Goal: Transaction & Acquisition: Download file/media

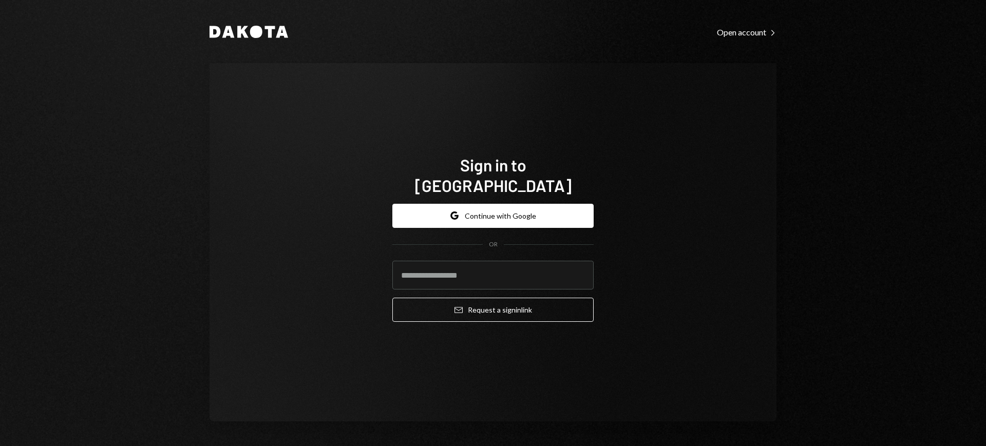
type input "**********"
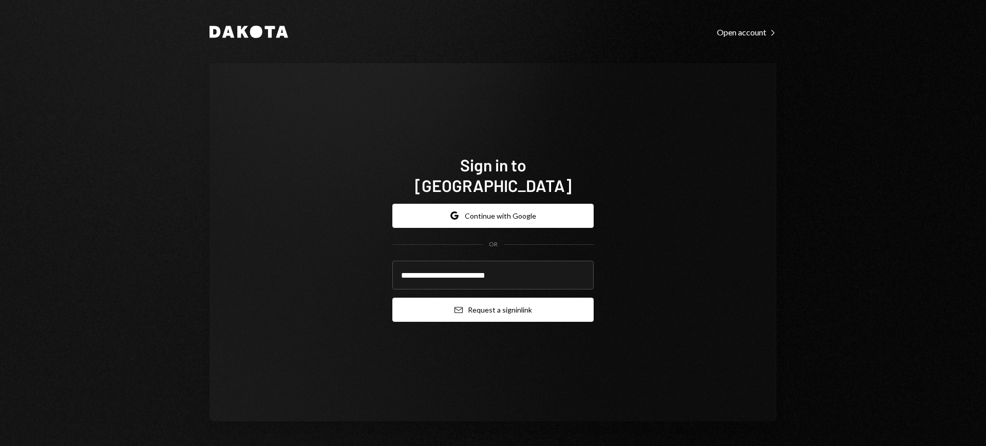
click at [494, 300] on button "Email Request a sign in link" at bounding box center [493, 310] width 201 height 24
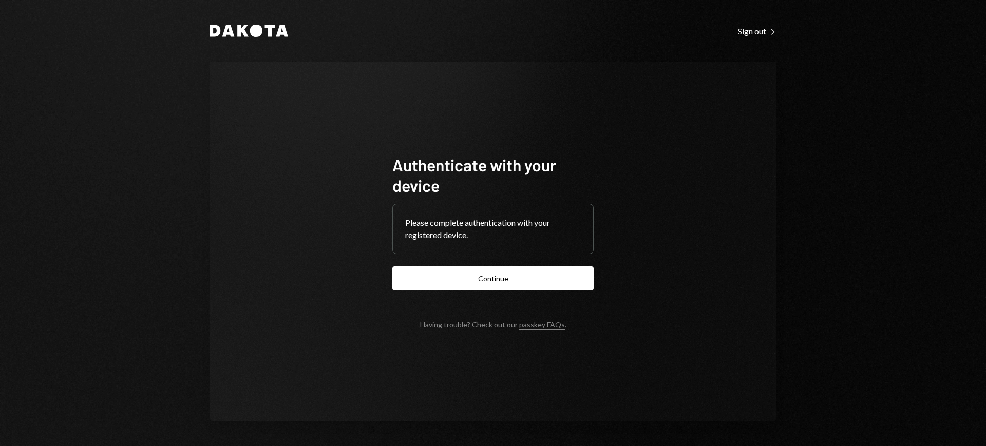
click at [517, 297] on form "Authenticate with your device Please complete authentication with your register…" at bounding box center [493, 242] width 201 height 175
click at [519, 285] on button "Continue" at bounding box center [493, 279] width 201 height 24
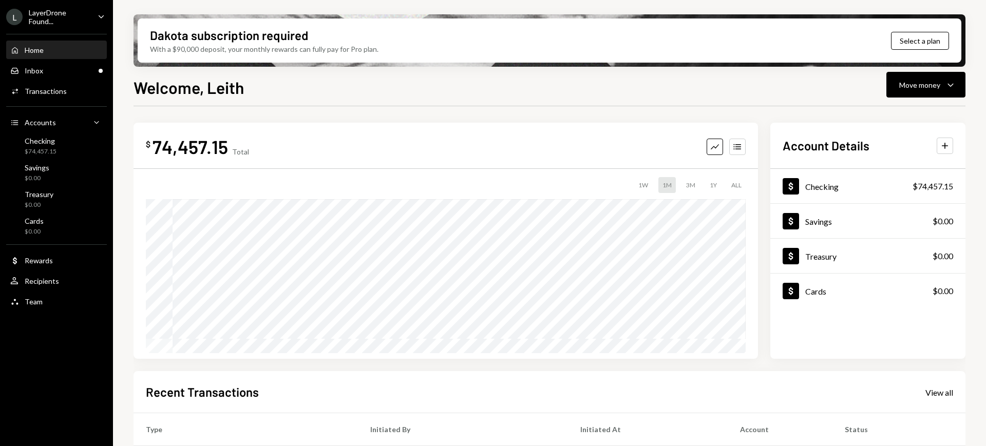
click at [79, 18] on div "LayerDrone Found..." at bounding box center [59, 16] width 61 height 17
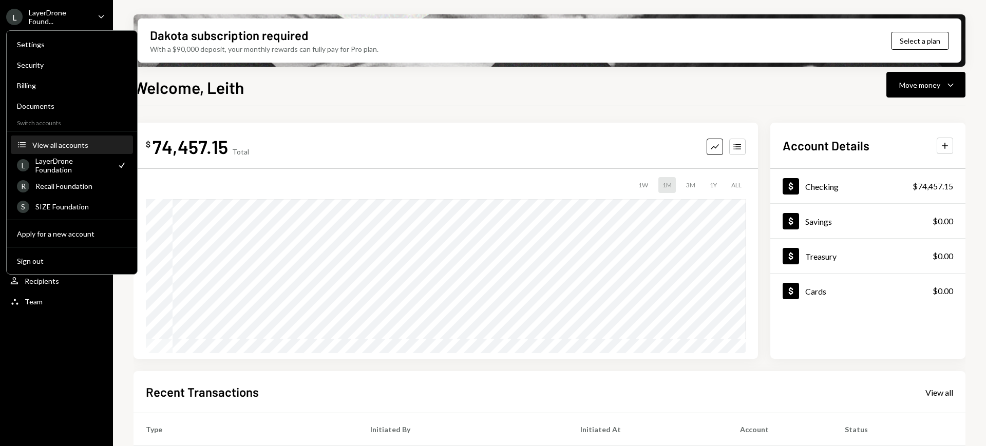
click at [84, 150] on button "Accounts View all accounts" at bounding box center [72, 145] width 122 height 18
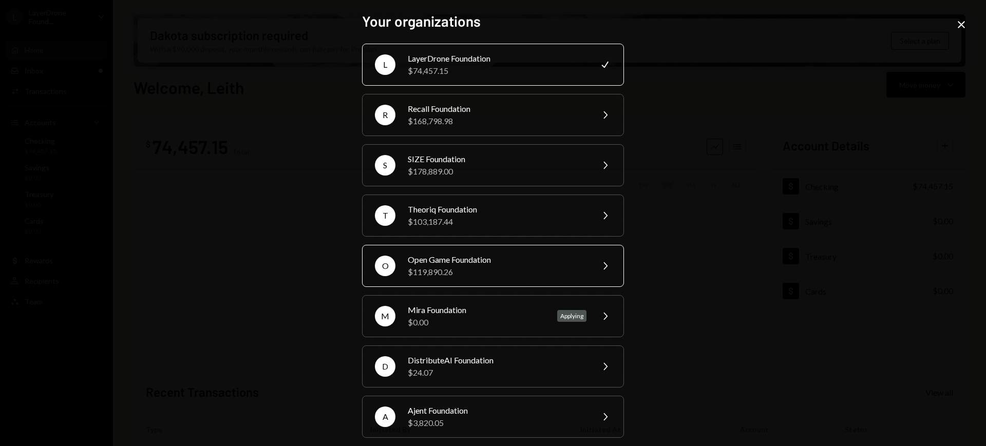
click at [520, 264] on div "Open Game Foundation" at bounding box center [497, 260] width 179 height 12
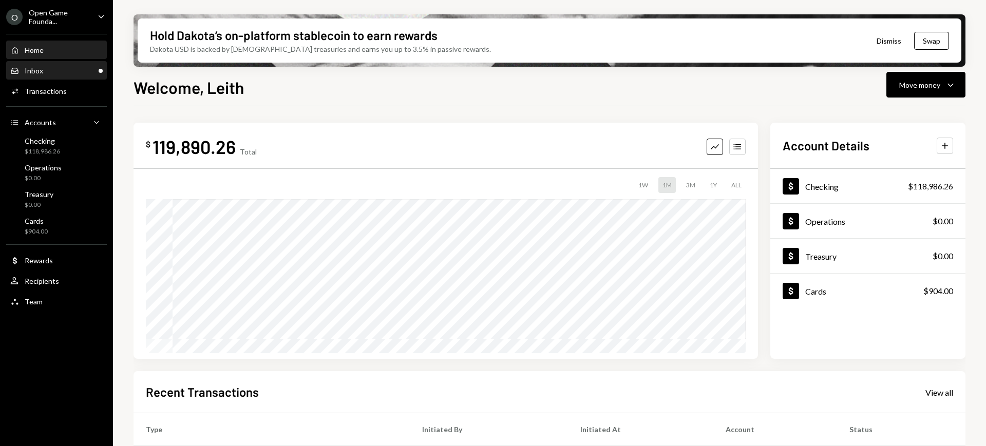
click at [70, 69] on div "Inbox Inbox" at bounding box center [56, 70] width 92 height 9
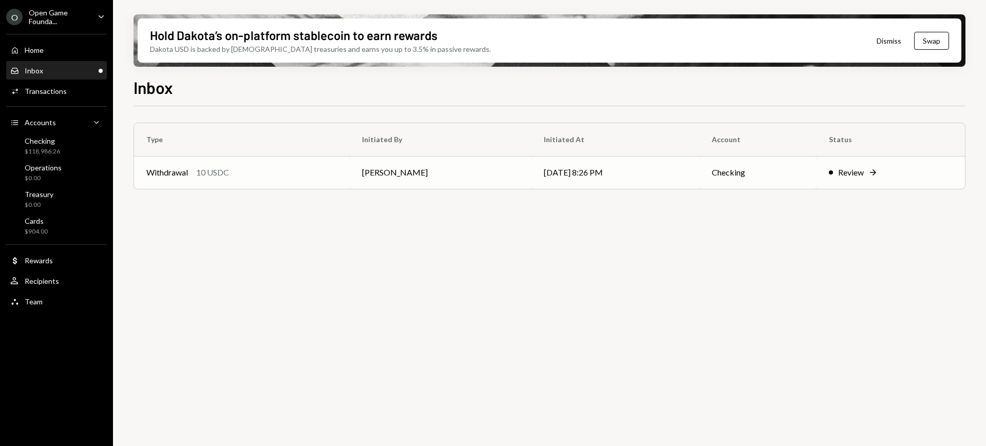
click at [874, 167] on icon "Right Arrow" at bounding box center [873, 172] width 10 height 10
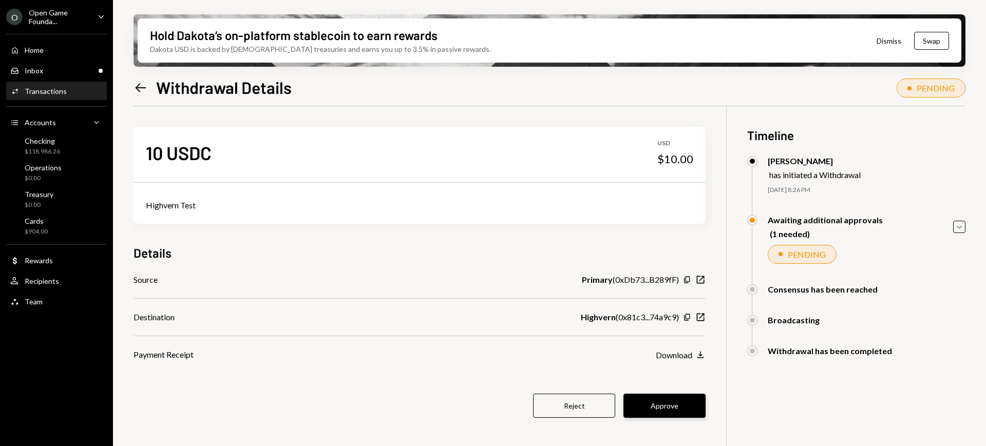
click at [677, 403] on button "Approve" at bounding box center [665, 406] width 82 height 24
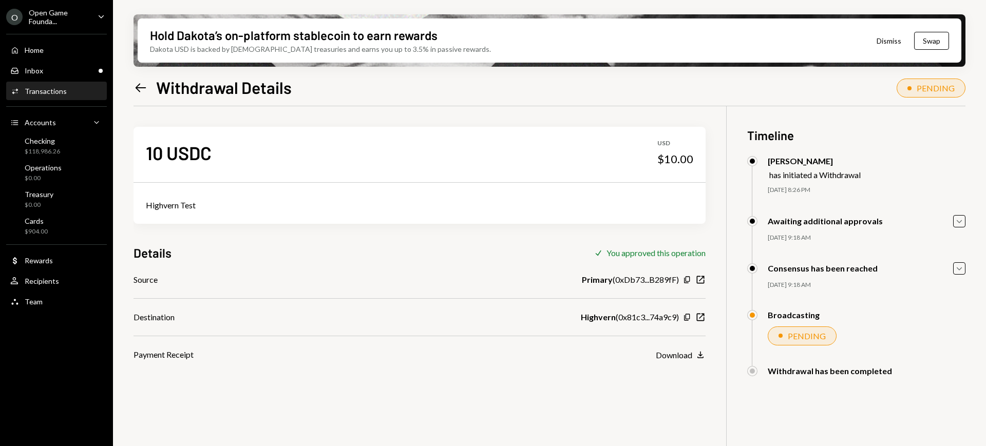
click at [92, 17] on div "O Open Game Founda... Caret Down" at bounding box center [56, 16] width 113 height 17
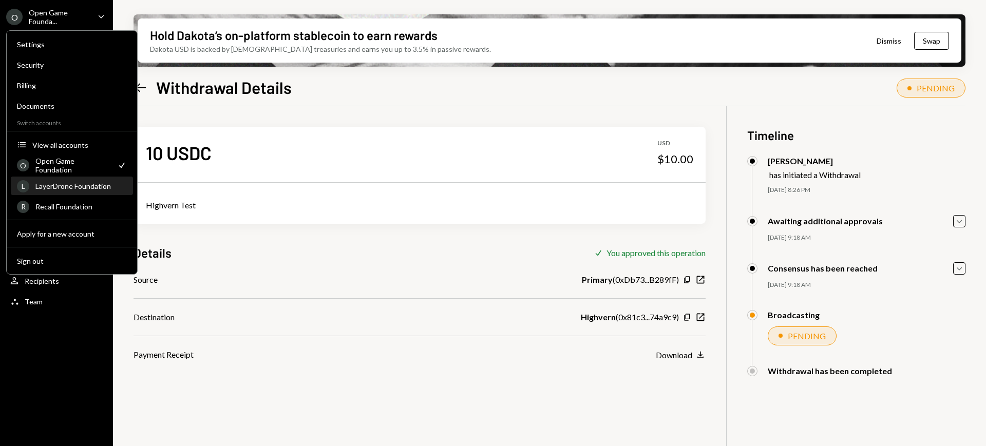
click at [78, 188] on div "LayerDrone Foundation" at bounding box center [80, 186] width 91 height 9
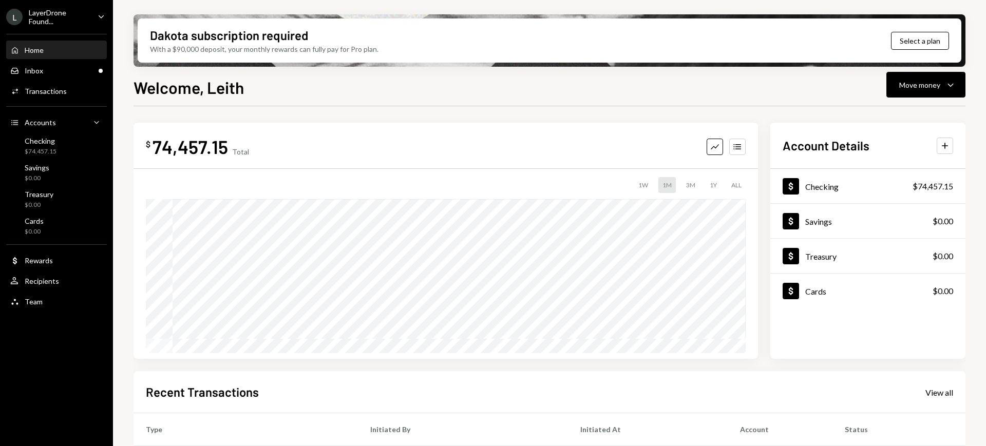
click at [98, 12] on icon "Caret Down" at bounding box center [101, 16] width 11 height 11
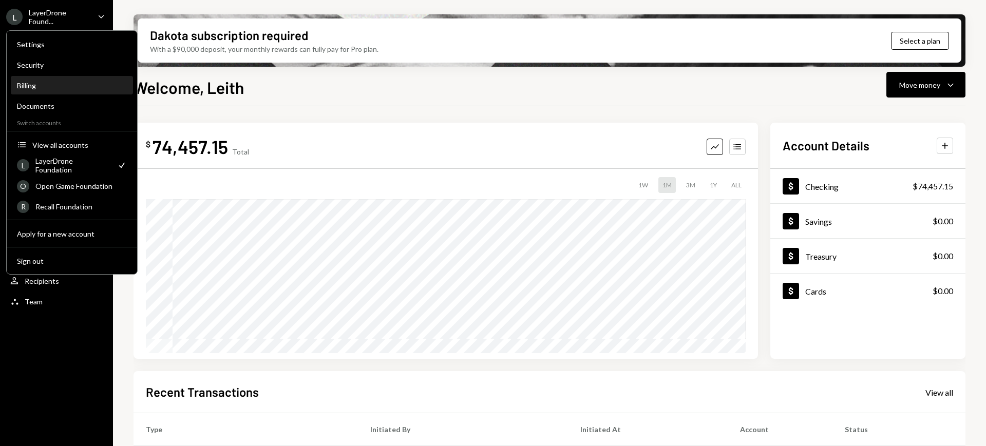
click at [83, 81] on div "Billing" at bounding box center [72, 85] width 110 height 9
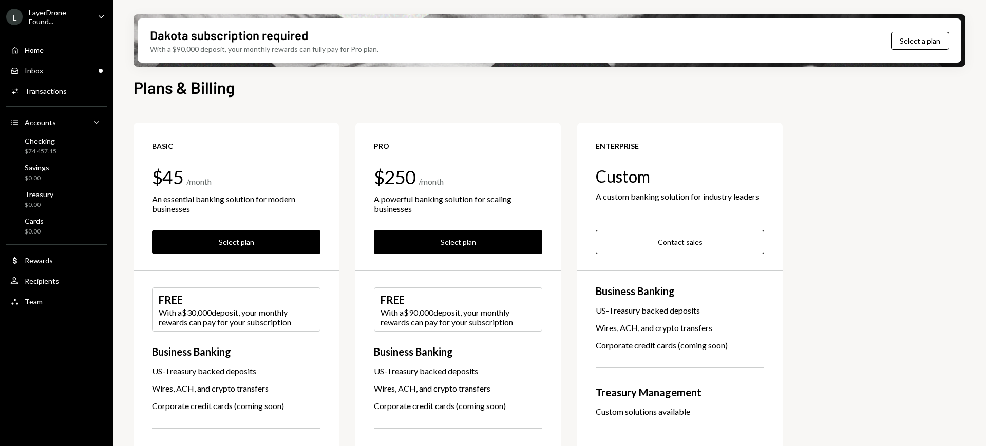
click at [98, 13] on icon "Caret Down" at bounding box center [101, 16] width 11 height 11
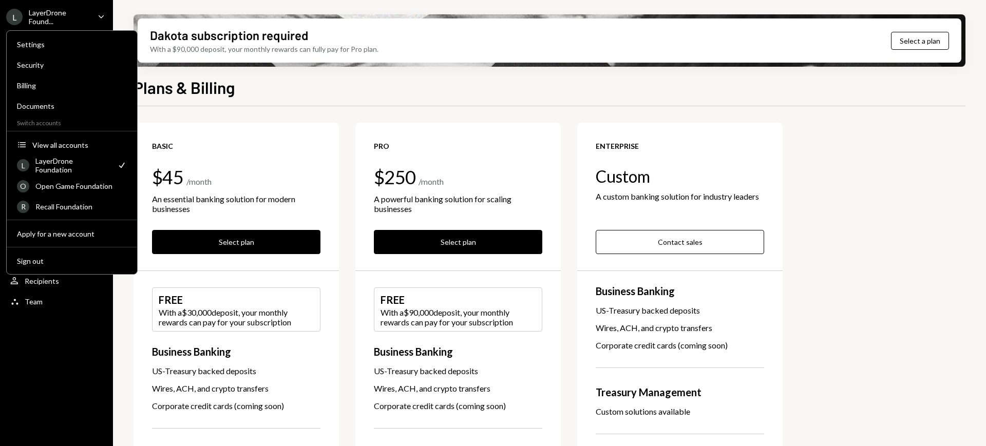
click at [94, 12] on div "L LayerDrone Found... Caret Down" at bounding box center [56, 16] width 113 height 17
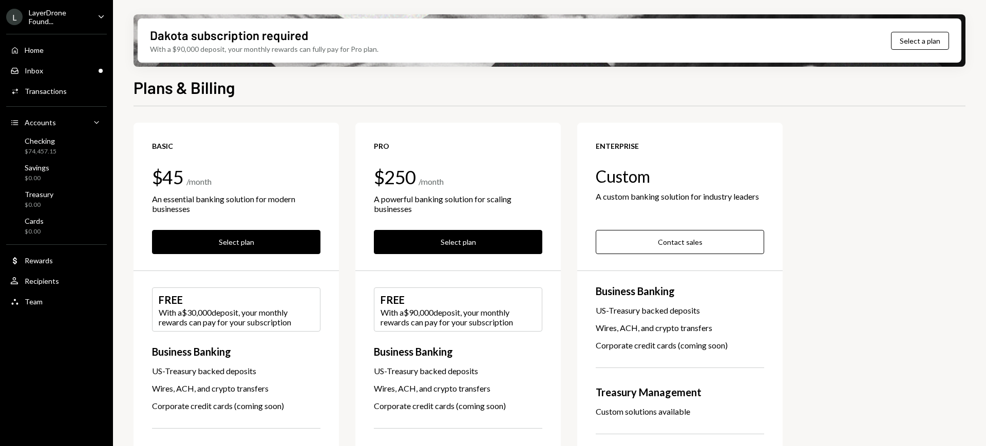
click at [84, 18] on div "LayerDrone Found..." at bounding box center [59, 16] width 61 height 17
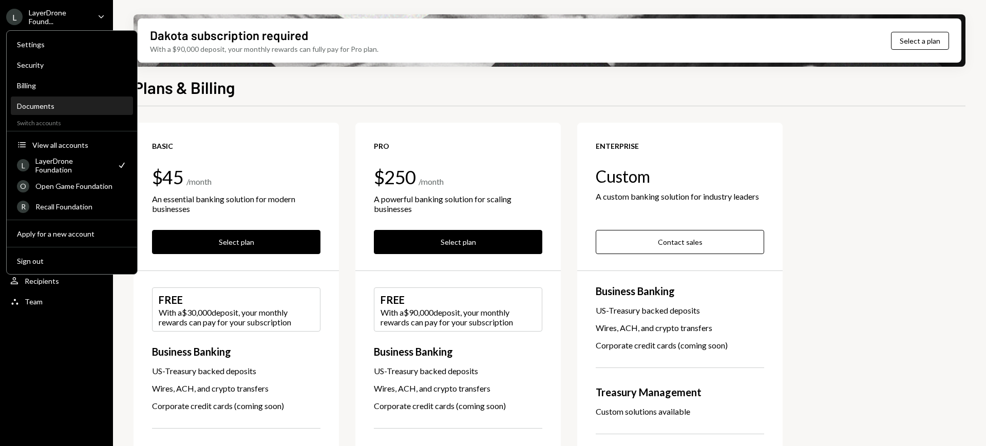
click at [76, 100] on div "Documents" at bounding box center [72, 106] width 110 height 17
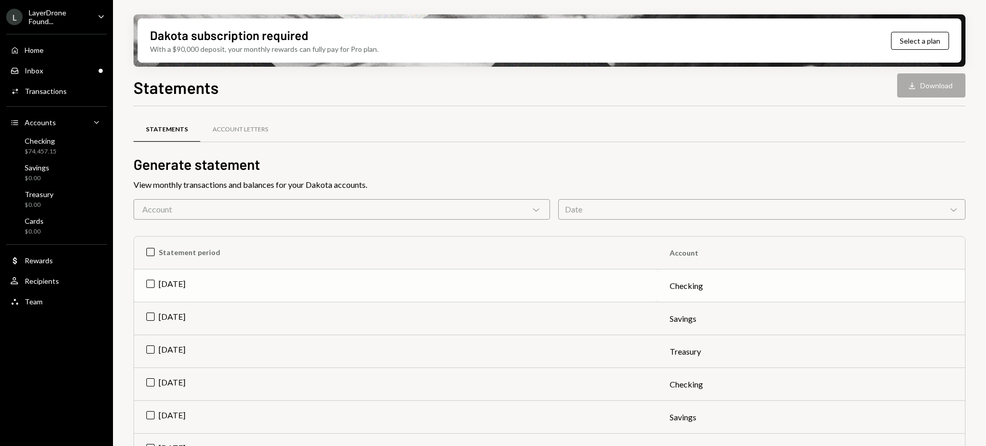
click at [199, 281] on td "Aug 2025" at bounding box center [396, 286] width 524 height 33
click at [945, 87] on button "Download Download" at bounding box center [932, 85] width 68 height 24
